Goal: Find specific page/section: Find specific page/section

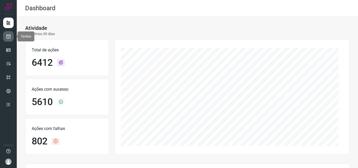
click at [9, 36] on icon at bounding box center [9, 36] width 6 height 5
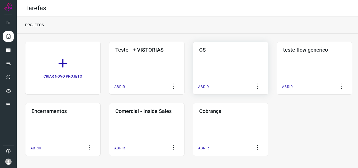
click at [227, 48] on h3 "CS" at bounding box center [230, 50] width 63 height 6
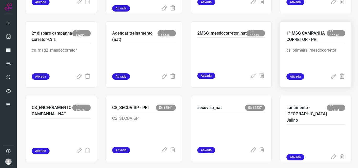
scroll to position [183, 0]
